Goal: Obtain resource: Download file/media

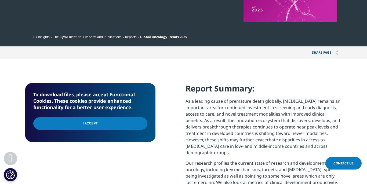
scroll to position [162, 0]
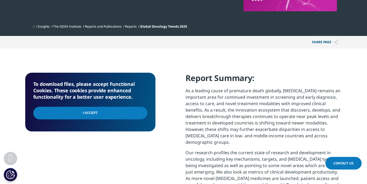
click at [102, 110] on input "I Accept" at bounding box center [90, 113] width 114 height 13
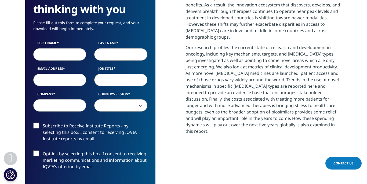
scroll to position [267, 0]
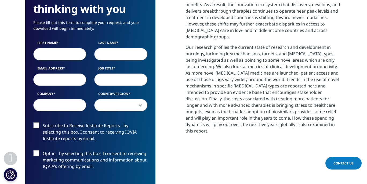
click at [80, 56] on input "First Name" at bounding box center [59, 54] width 53 height 12
type input "Wallye"
type input "Holloway"
type input "wallye.holloway@publicis.com"
type input "Publicis"
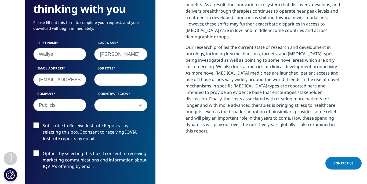
select select "[GEOGRAPHIC_DATA]"
click at [109, 82] on input "Job Title" at bounding box center [120, 80] width 53 height 12
type input "Executive Directo"
click at [37, 124] on label "Subscribe to Receive Institute Reports - by selecting this box, I consent to re…" at bounding box center [90, 133] width 114 height 22
click at [43, 122] on input "Subscribe to Receive Institute Reports - by selecting this box, I consent to re…" at bounding box center [43, 122] width 0 height 0
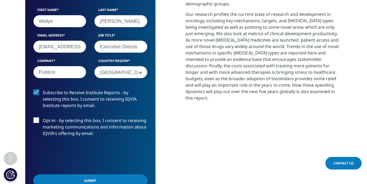
scroll to position [301, 0]
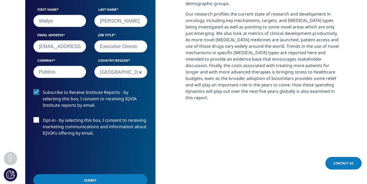
click at [38, 122] on label "Opt-in - by selecting this box, I consent to receiving marketing communications…" at bounding box center [90, 128] width 114 height 22
click at [43, 117] on input "Opt-in - by selecting this box, I consent to receiving marketing communications…" at bounding box center [43, 117] width 0 height 0
click at [53, 175] on input "Submit" at bounding box center [90, 180] width 114 height 13
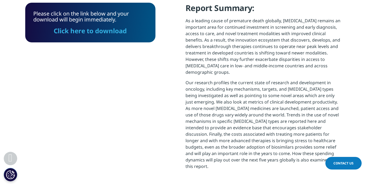
scroll to position [235, 0]
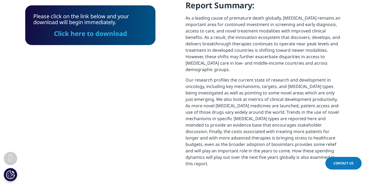
click at [105, 33] on link "Click here to download" at bounding box center [90, 33] width 73 height 9
